Goal: Navigation & Orientation: Find specific page/section

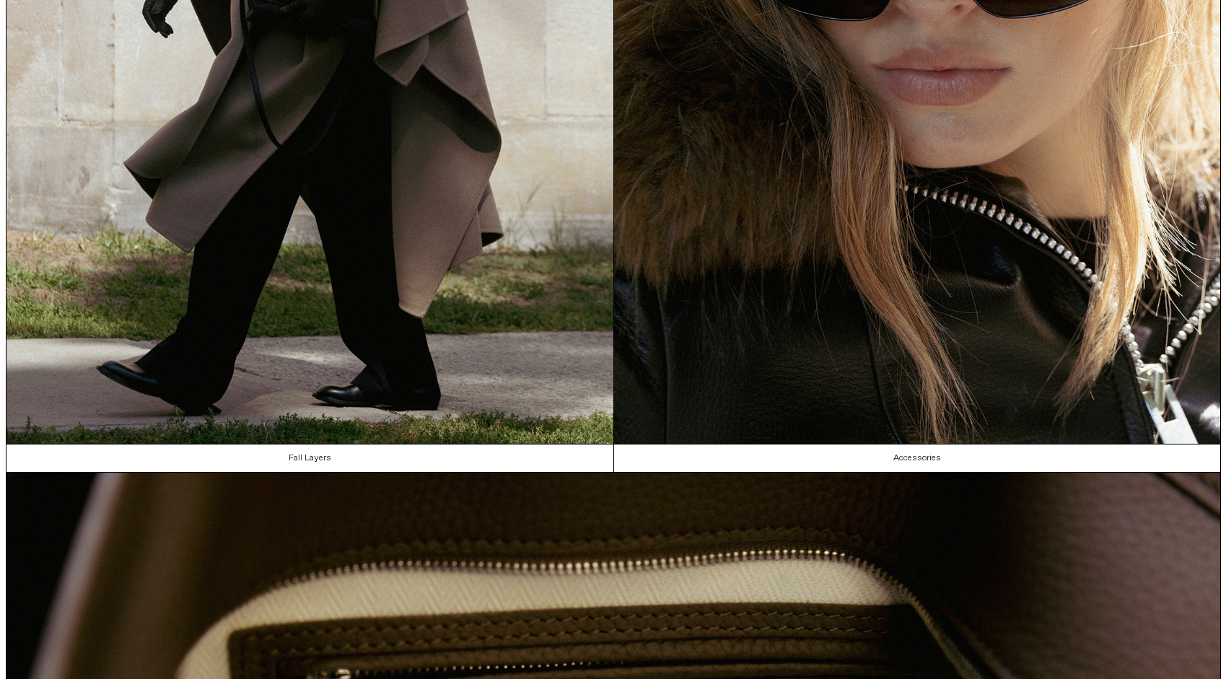
scroll to position [1129, 0]
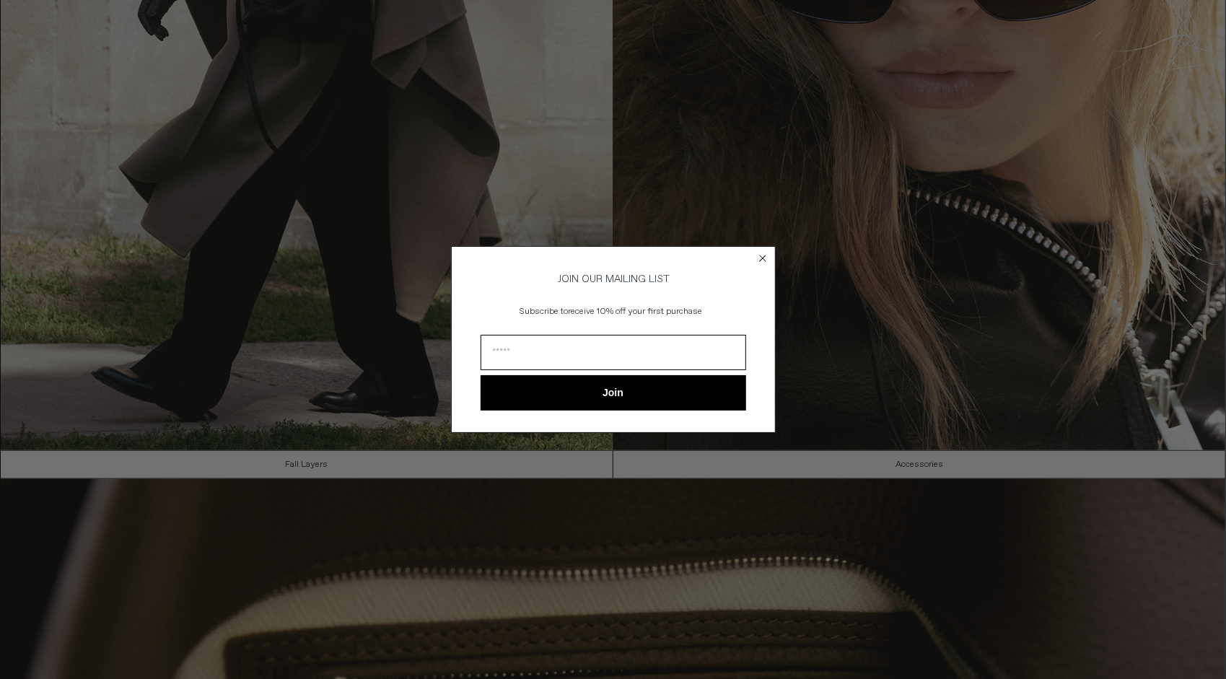
click at [761, 252] on circle "Close dialog" at bounding box center [763, 259] width 14 height 14
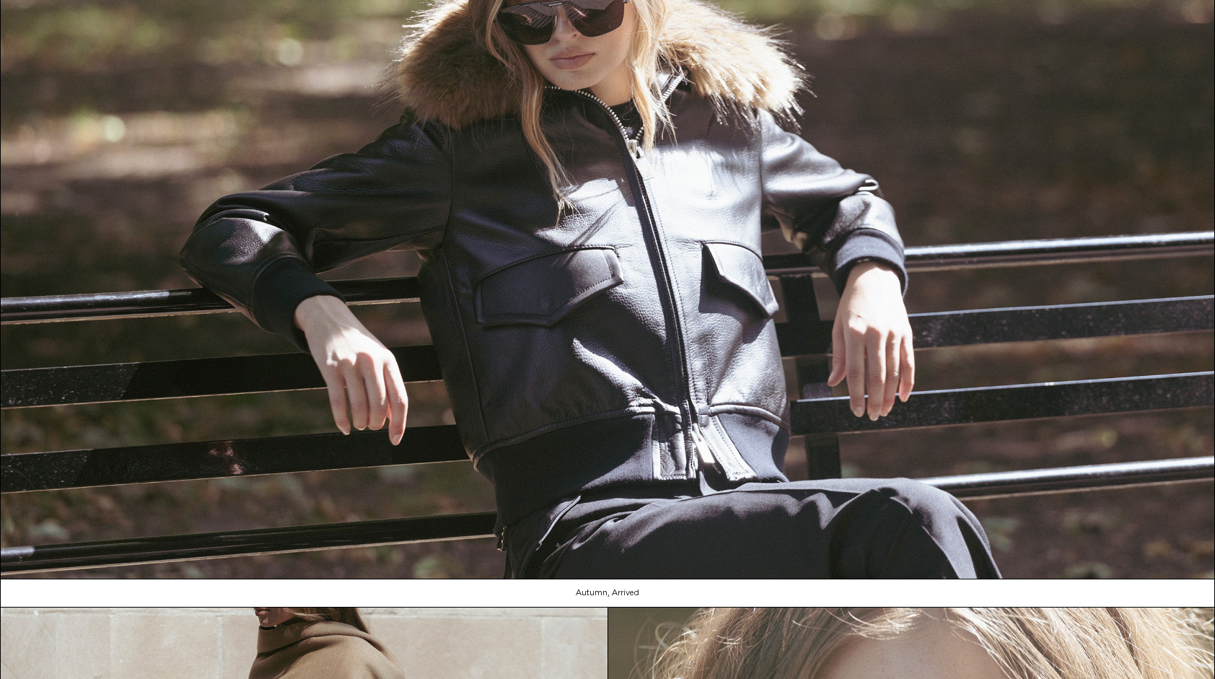
scroll to position [0, 0]
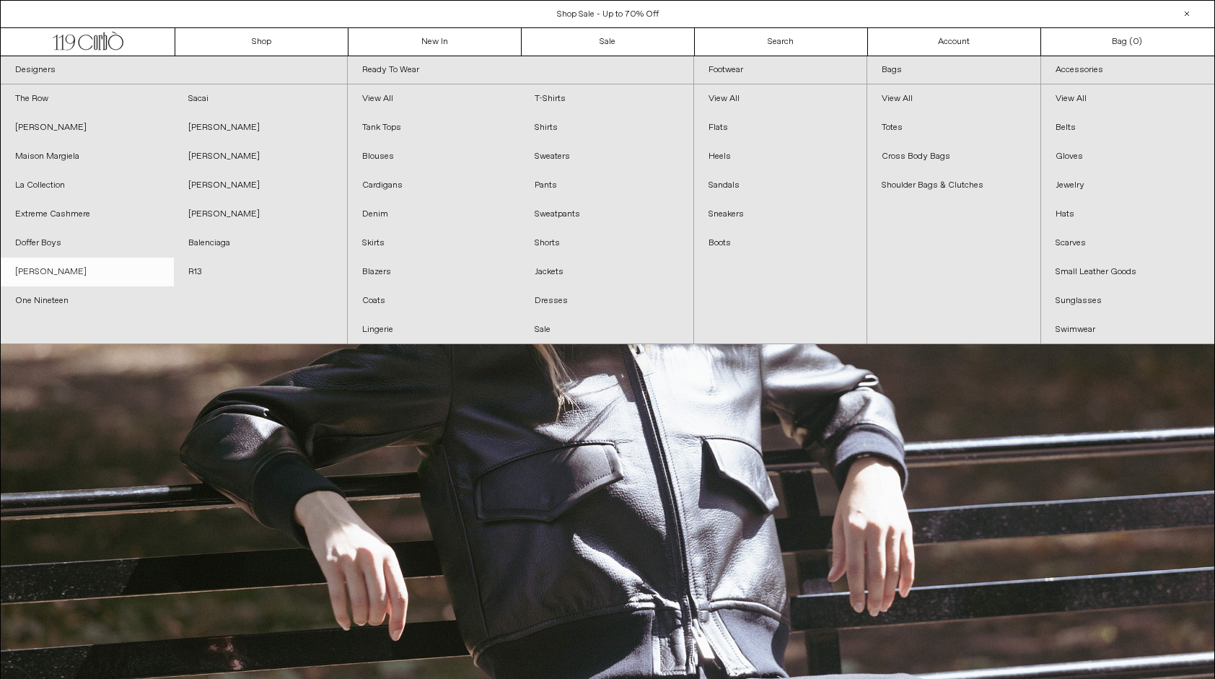
click at [159, 258] on link "[PERSON_NAME]" at bounding box center [87, 272] width 173 height 29
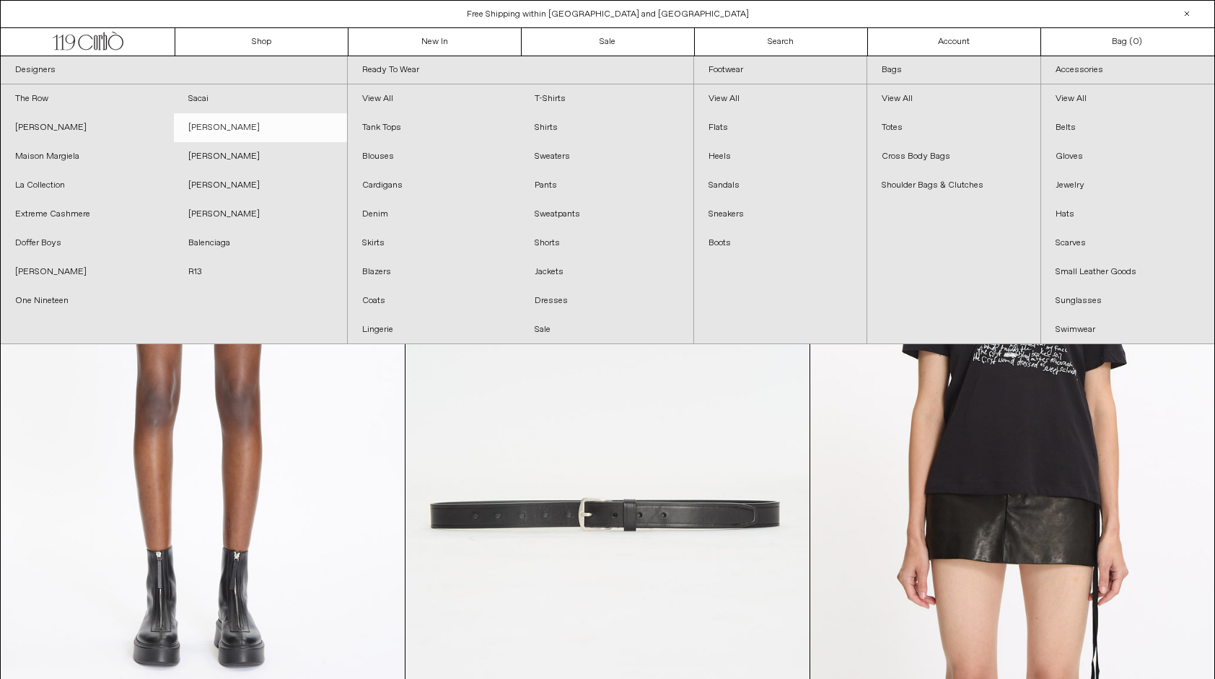
click at [234, 128] on link "[PERSON_NAME]" at bounding box center [260, 127] width 173 height 29
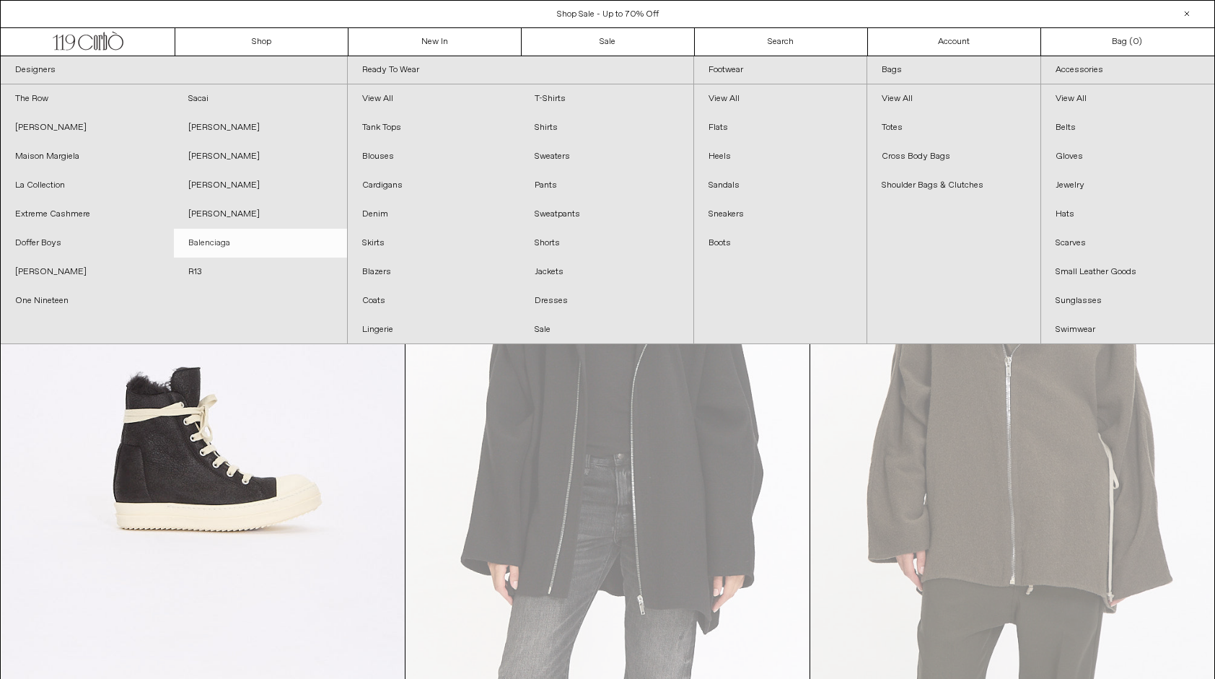
click at [204, 240] on link "Balenciaga" at bounding box center [260, 243] width 173 height 29
